Goal: Task Accomplishment & Management: Use online tool/utility

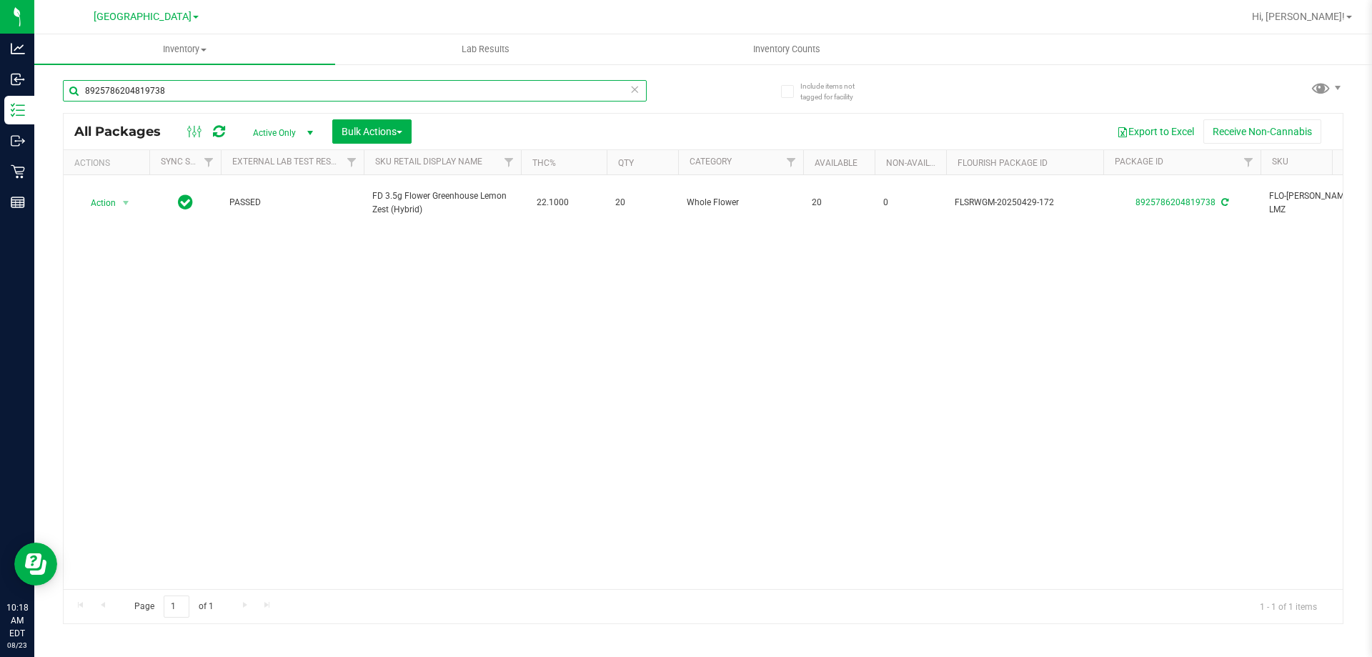
click at [207, 90] on input "8925786204819738" at bounding box center [355, 90] width 584 height 21
click at [206, 89] on input "8925786204819738" at bounding box center [355, 90] width 584 height 21
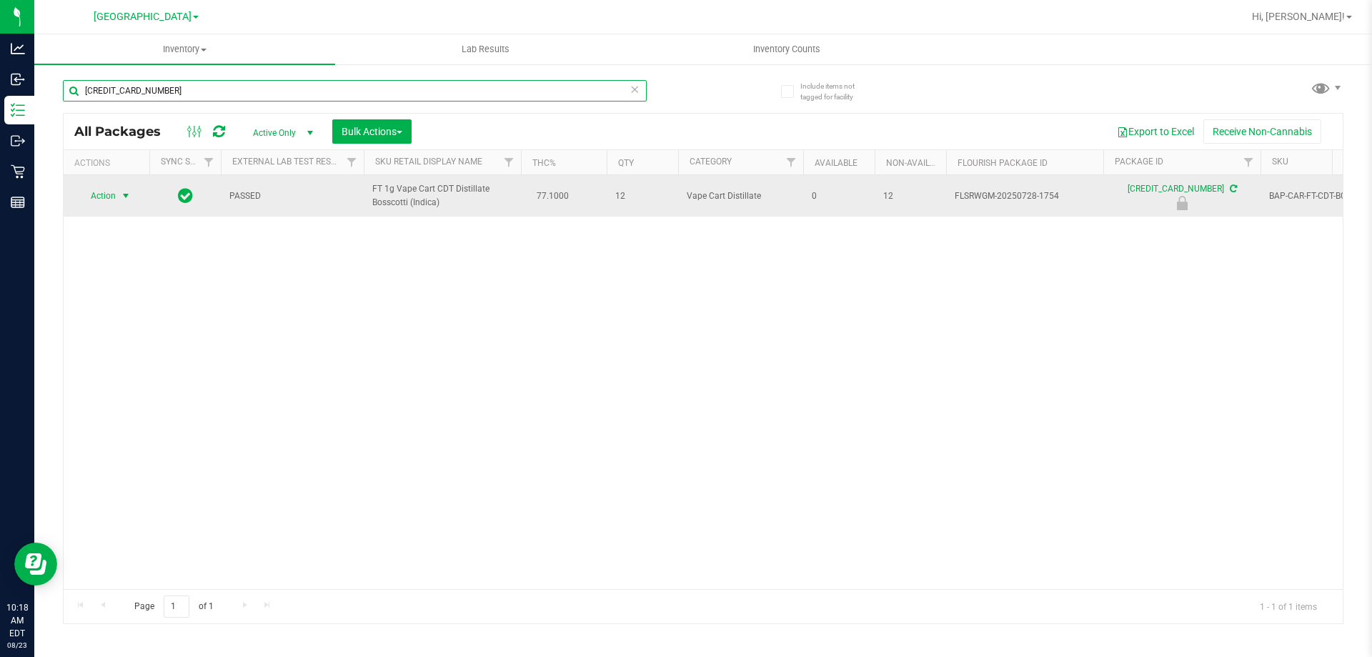
type input "[CREDIT_CARD_NUMBER]"
drag, startPoint x: 111, startPoint y: 184, endPoint x: 111, endPoint y: 195, distance: 11.4
click at [111, 186] on td "Action Action Edit attributes Global inventory Locate package Package audit log…" at bounding box center [107, 195] width 86 height 41
click at [111, 195] on span "Action" at bounding box center [97, 196] width 39 height 20
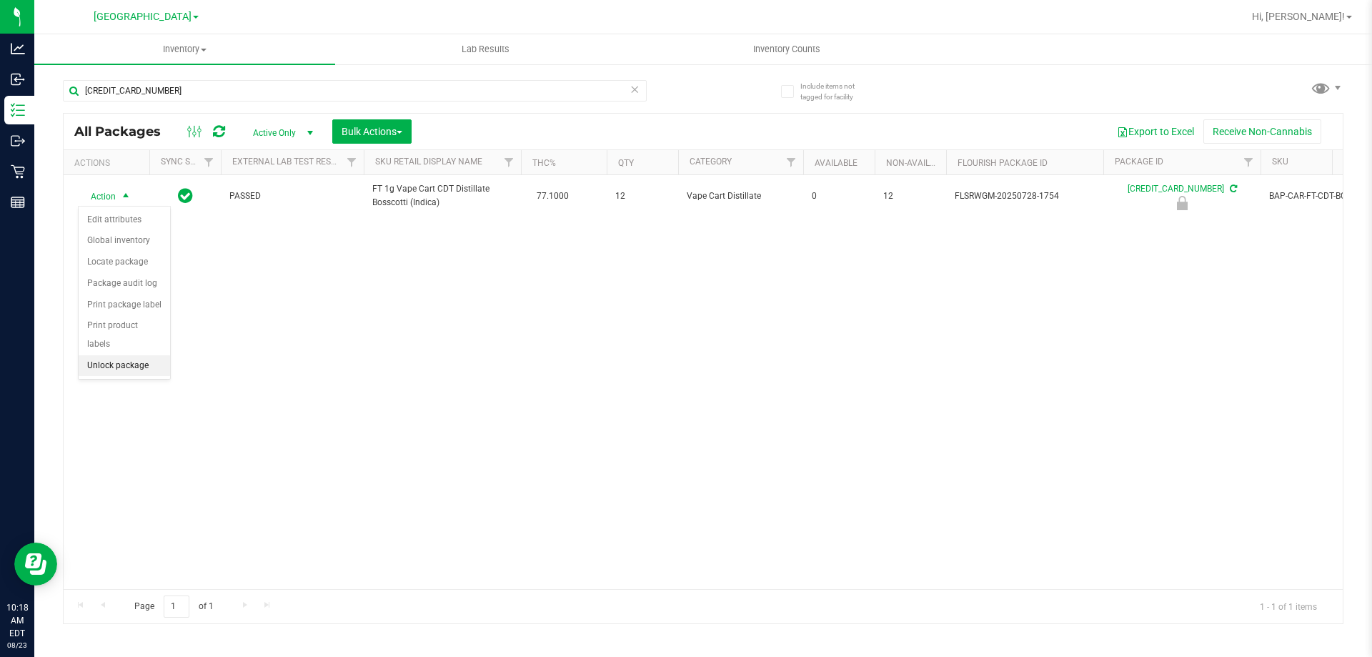
click at [114, 355] on li "Unlock package" at bounding box center [124, 365] width 91 height 21
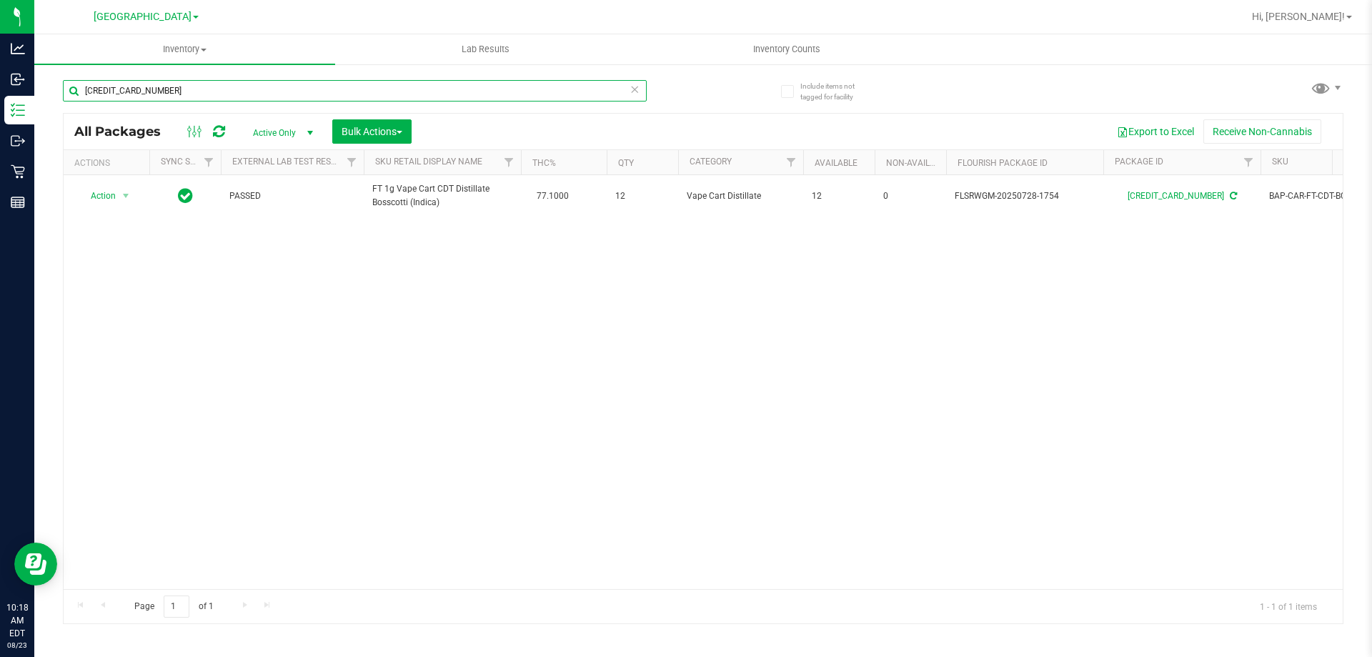
click at [158, 89] on input "[CREDIT_CARD_NUMBER]" at bounding box center [355, 90] width 584 height 21
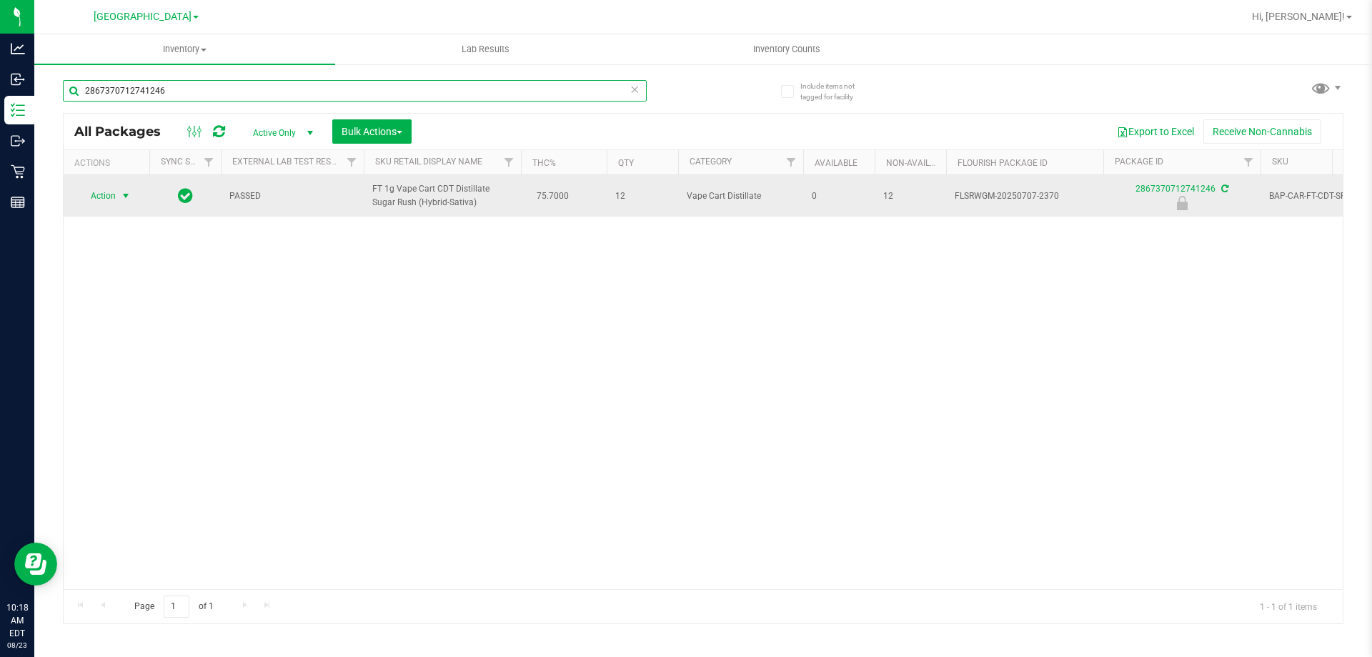
type input "2867370712741246"
click at [99, 205] on span "Action" at bounding box center [97, 196] width 39 height 20
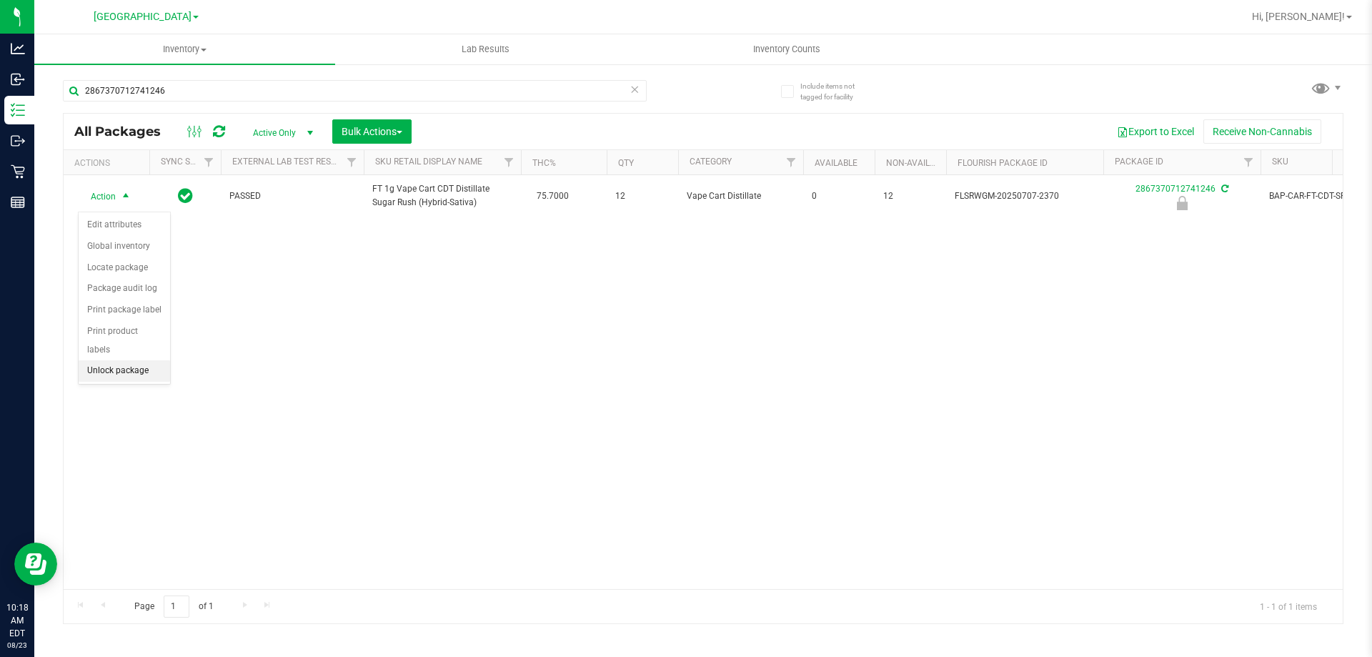
click at [135, 360] on li "Unlock package" at bounding box center [124, 370] width 91 height 21
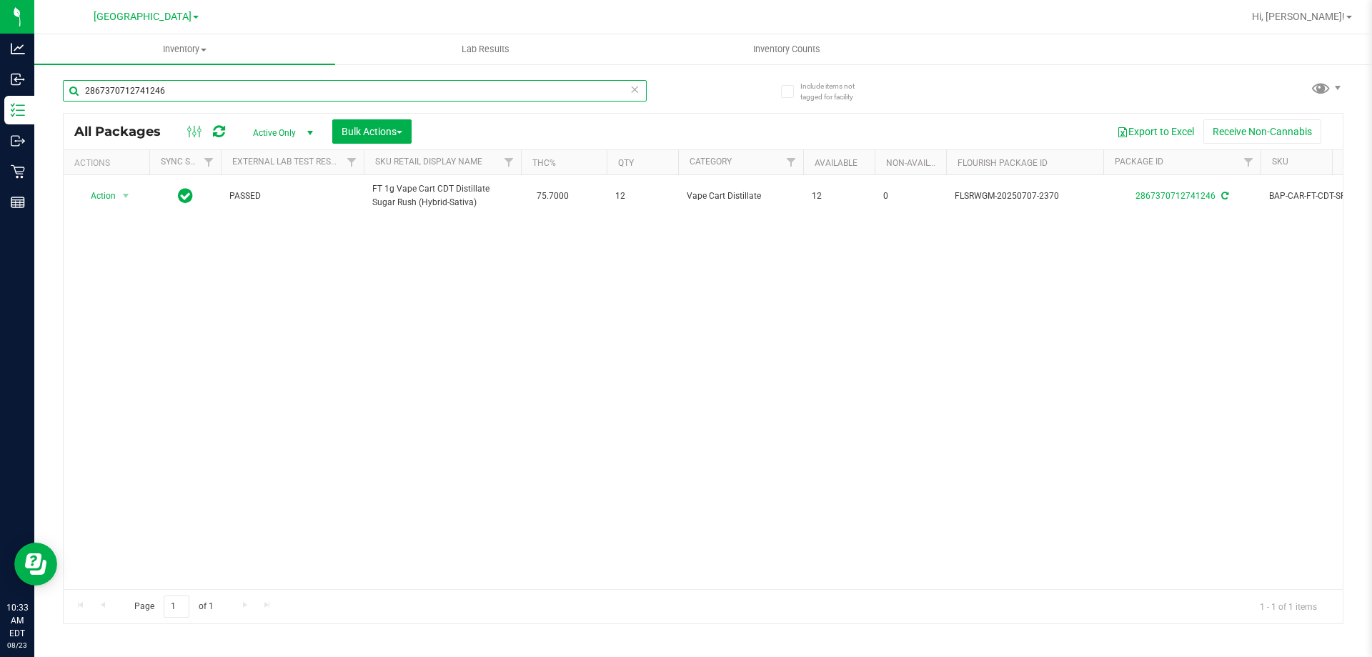
click at [264, 94] on input "2867370712741246" at bounding box center [355, 90] width 584 height 21
type input "grav"
